Goal: Transaction & Acquisition: Purchase product/service

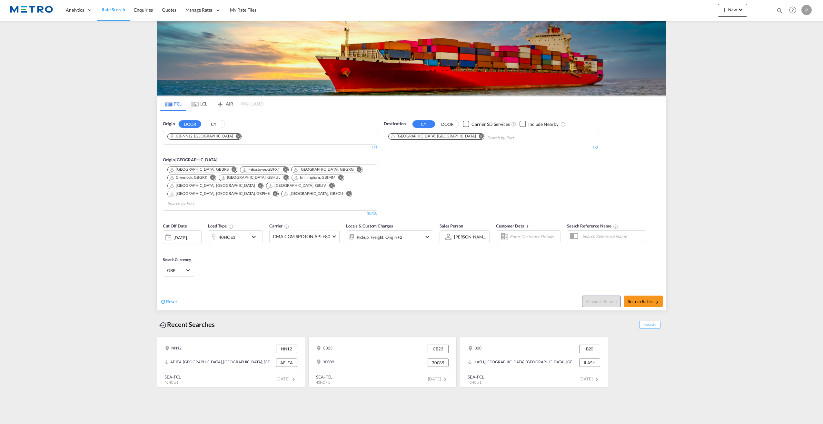
click at [479, 136] on md-icon "Remove" at bounding box center [481, 136] width 5 height 5
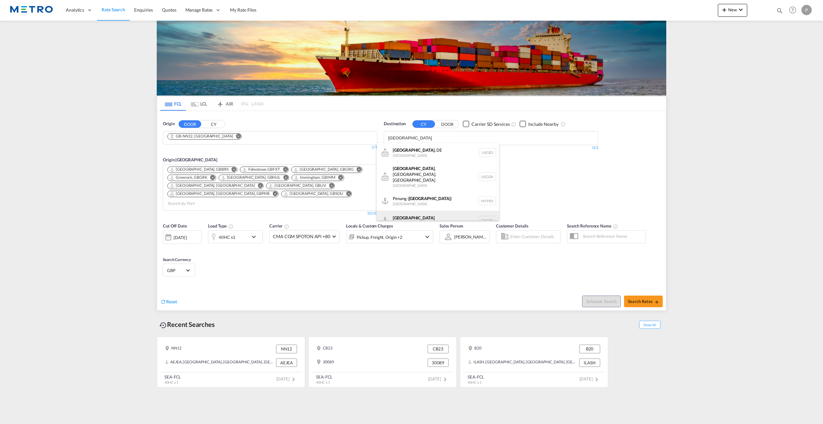
type input "[GEOGRAPHIC_DATA]"
click at [441, 211] on div "Georgetown [GEOGRAPHIC_DATA] GYGEO" at bounding box center [438, 220] width 123 height 19
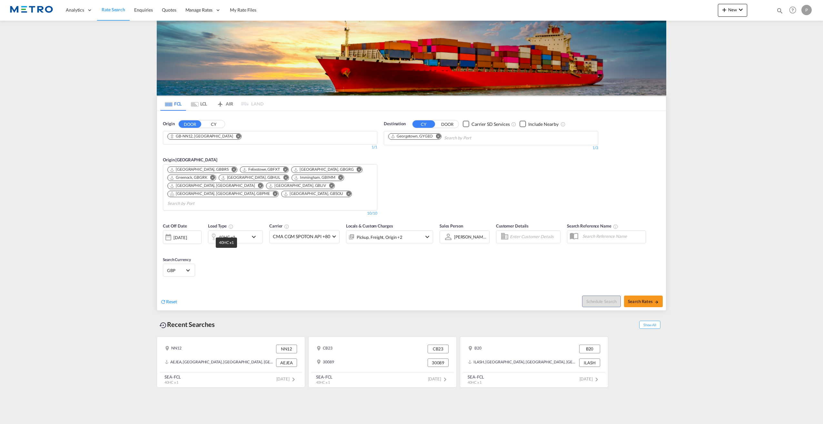
click at [227, 233] on div "40HC x1" at bounding box center [227, 237] width 17 height 9
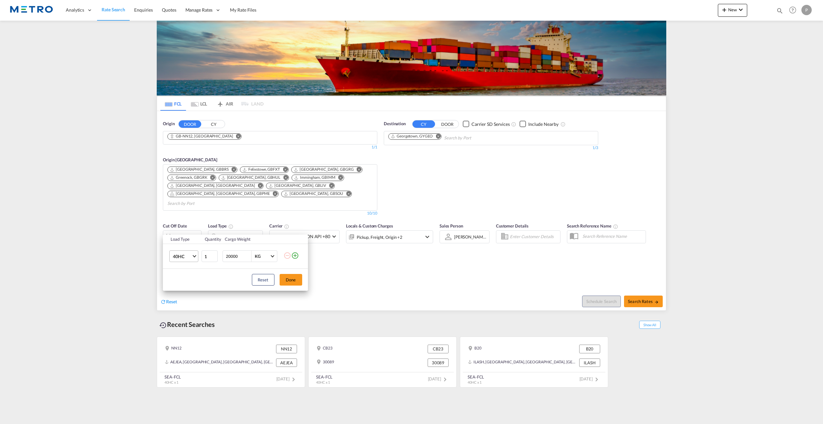
click at [195, 256] on span "Choose: \a40HC" at bounding box center [195, 256] width 4 height 4
click at [189, 230] on md-option "20GP" at bounding box center [189, 224] width 44 height 15
click at [291, 280] on button "Done" at bounding box center [291, 280] width 23 height 12
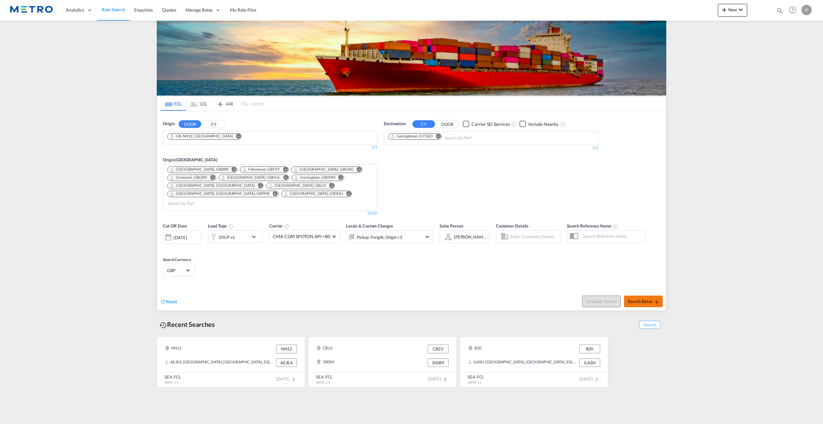
click at [651, 299] on span "Search Rates" at bounding box center [643, 301] width 31 height 5
type input "NN12 to GYGEO / [DATE]"
